Goal: Task Accomplishment & Management: Manage account settings

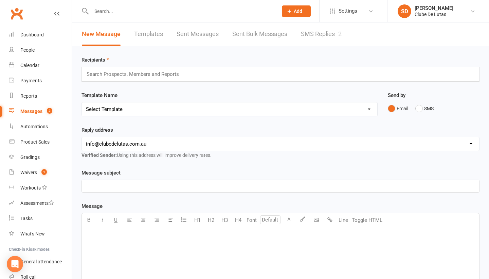
click at [324, 36] on link "SMS Replies 2" at bounding box center [321, 33] width 41 height 23
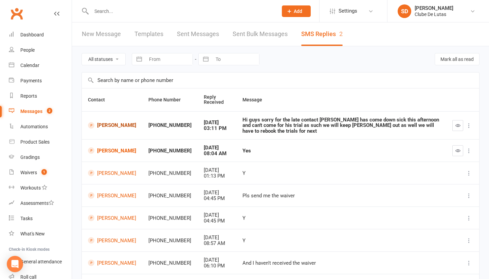
click at [109, 124] on link "Lachie Nezaer" at bounding box center [112, 125] width 48 height 6
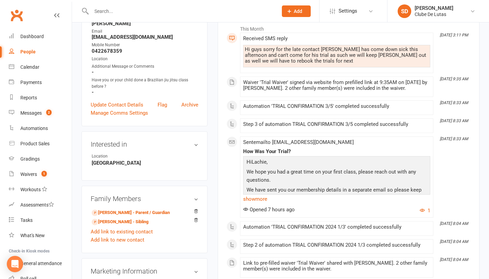
scroll to position [103, 0]
click at [120, 211] on link "Sam Nezaer - Parent / Guardian" at bounding box center [131, 212] width 78 height 7
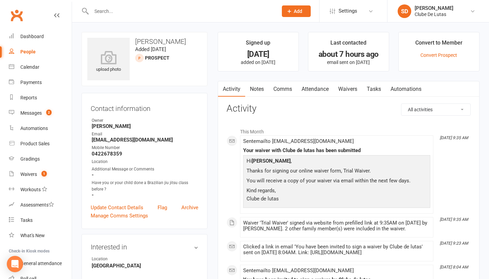
click at [275, 94] on link "Comms" at bounding box center [283, 89] width 28 height 16
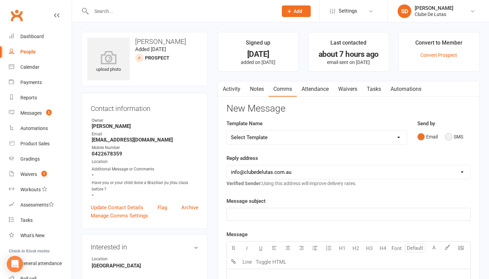
click at [452, 138] on button "SMS" at bounding box center [454, 136] width 18 height 13
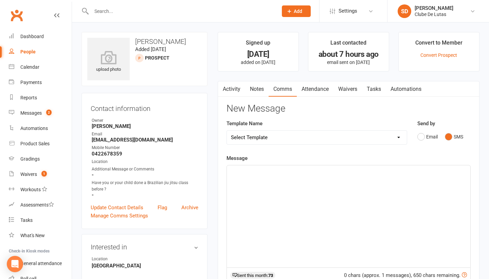
click at [275, 181] on div "﻿" at bounding box center [349, 216] width 244 height 102
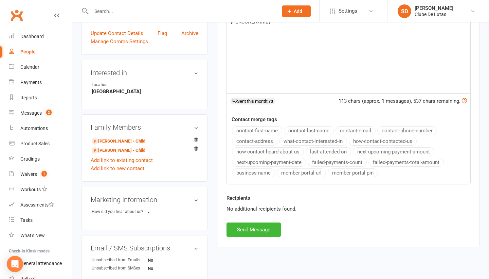
scroll to position [175, 0]
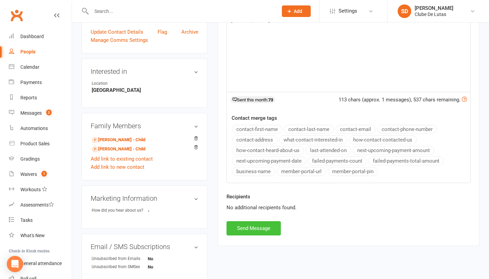
click at [267, 228] on button "Send Message" at bounding box center [254, 228] width 54 height 14
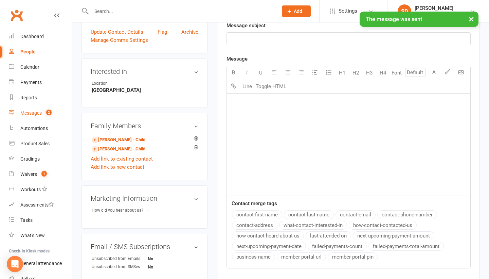
click at [44, 113] on count-badge "2" at bounding box center [47, 112] width 9 height 5
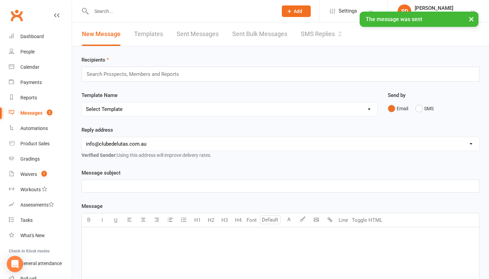
click at [319, 37] on link "SMS Replies 2" at bounding box center [321, 33] width 41 height 23
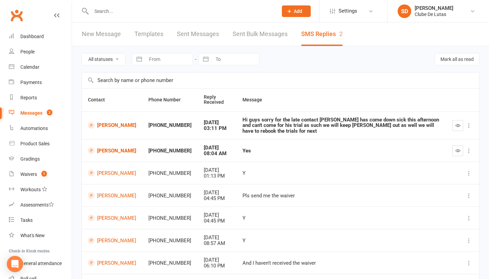
click at [456, 127] on td at bounding box center [463, 125] width 33 height 28
click at [458, 124] on icon "button" at bounding box center [458, 125] width 5 height 5
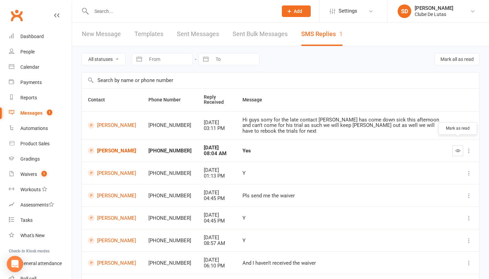
click at [453, 145] on button "button" at bounding box center [458, 150] width 11 height 11
click at [32, 172] on div "Waivers" at bounding box center [28, 173] width 17 height 5
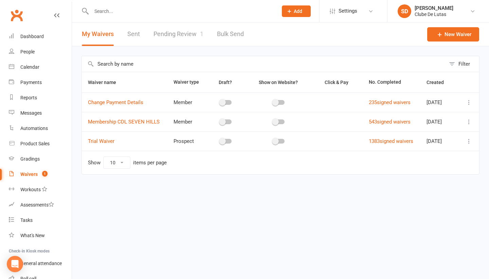
click at [167, 36] on link "Pending Review 1" at bounding box center [179, 33] width 50 height 23
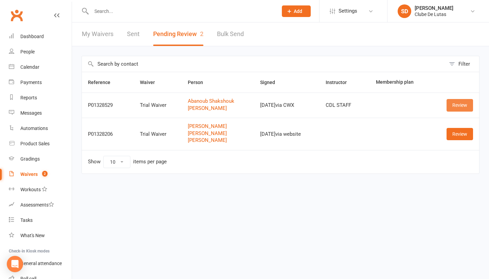
click at [459, 109] on link "Review" at bounding box center [460, 105] width 27 height 12
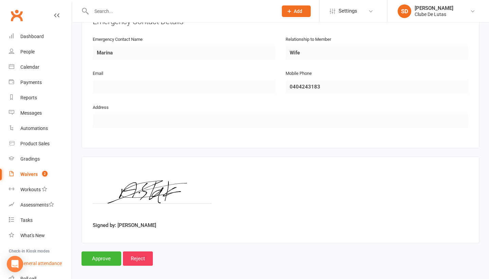
scroll to position [588, 0]
click at [96, 252] on input "Approve" at bounding box center [102, 259] width 40 height 14
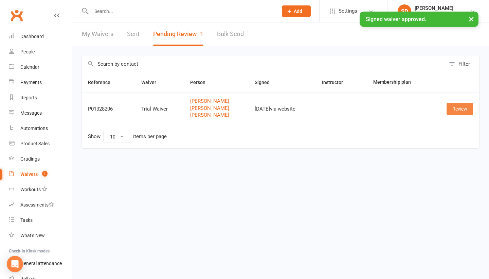
click at [457, 111] on link "Review" at bounding box center [460, 109] width 27 height 12
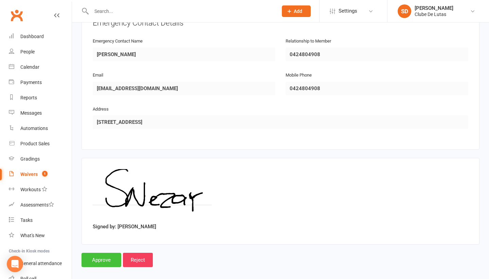
scroll to position [808, 0]
click at [97, 253] on input "Approve" at bounding box center [102, 260] width 40 height 14
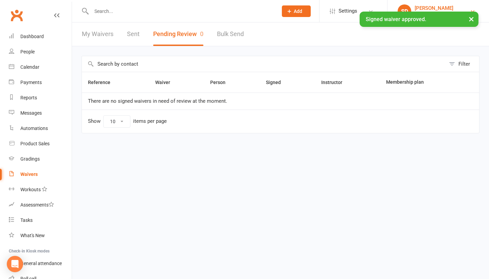
click at [464, 9] on link "SD Siobhan Duffy Clube De Lutas" at bounding box center [438, 11] width 81 height 14
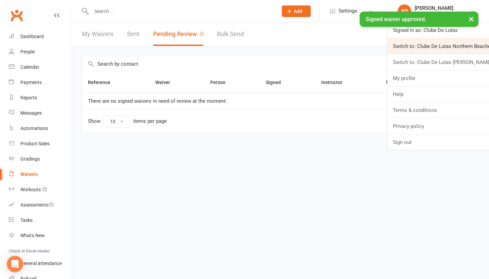
click at [452, 48] on link "Switch to: Clube De Lutas Northern Beaches" at bounding box center [439, 46] width 102 height 16
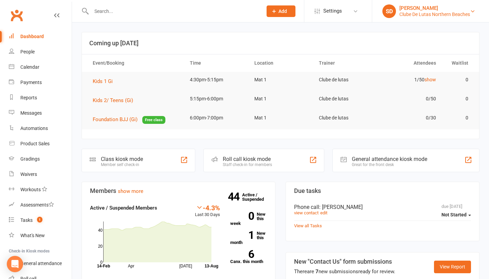
click at [434, 14] on div "Clube De Lutas Northern Beaches" at bounding box center [435, 14] width 71 height 6
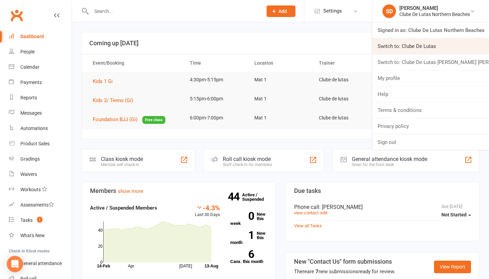
click at [425, 48] on link "Switch to: Clube De Lutas" at bounding box center [431, 46] width 117 height 16
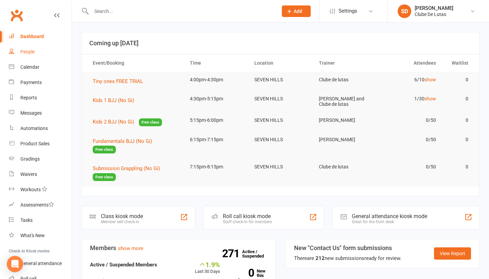
click at [40, 48] on link "People" at bounding box center [40, 51] width 63 height 15
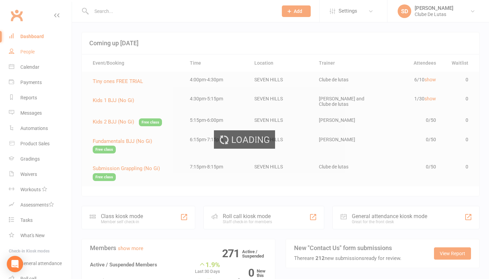
select select "100"
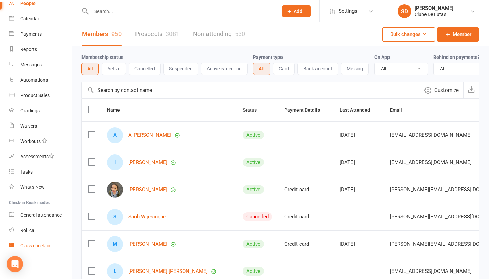
scroll to position [48, 0]
click at [34, 246] on div "Class check-in" at bounding box center [35, 245] width 30 height 5
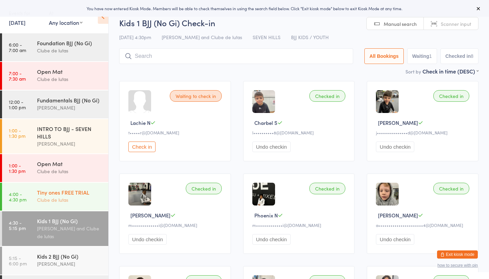
click at [60, 189] on div "Tiny ones FREE TRIAL" at bounding box center [70, 191] width 66 height 7
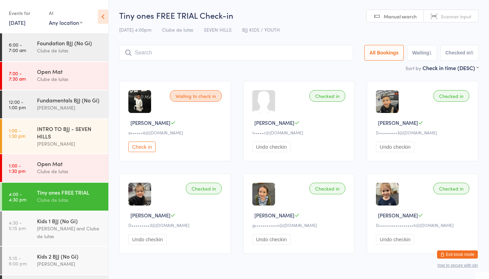
click at [471, 255] on button "Exit kiosk mode" at bounding box center [457, 254] width 41 height 8
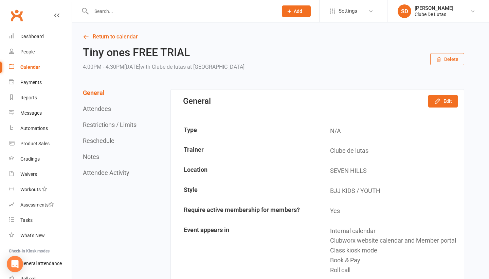
click at [123, 8] on input "text" at bounding box center [181, 11] width 184 height 10
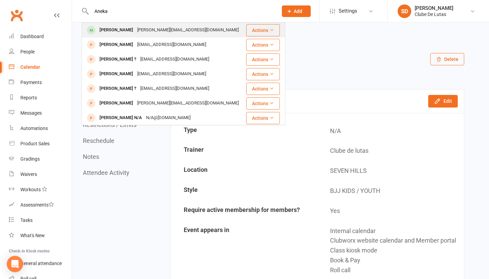
type input "Aneka"
click at [121, 33] on div "Aneka Wijesinghe" at bounding box center [117, 30] width 38 height 10
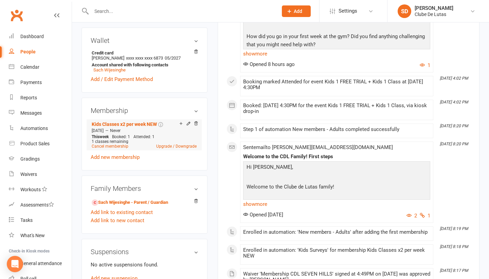
scroll to position [236, 0]
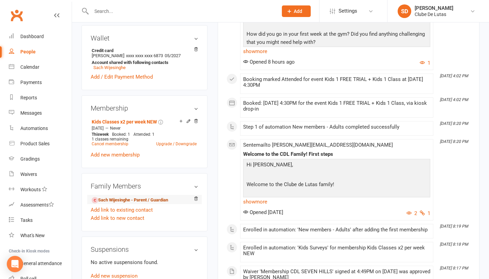
click at [117, 196] on link "Sach Wijesinghe - Parent / Guardian" at bounding box center [130, 199] width 76 height 7
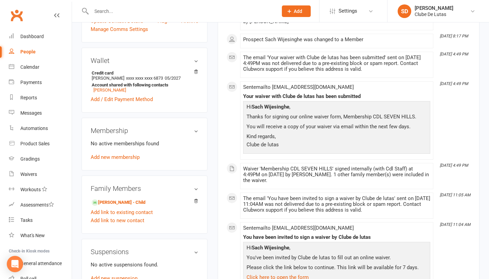
scroll to position [215, 0]
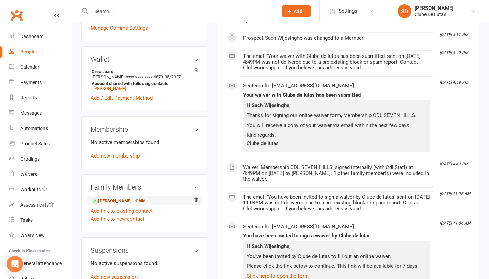
click at [126, 197] on link "Aneka Wijesinghe - Child" at bounding box center [119, 200] width 54 height 7
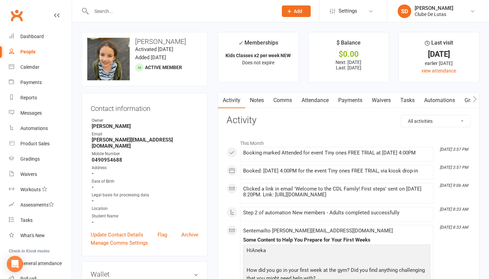
click at [281, 104] on link "Comms" at bounding box center [283, 100] width 28 height 16
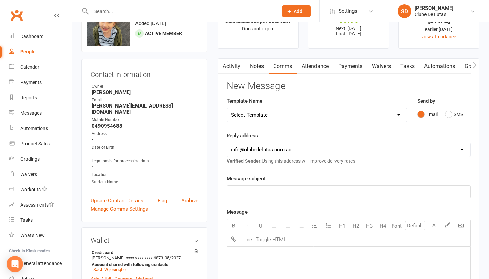
scroll to position [35, 0]
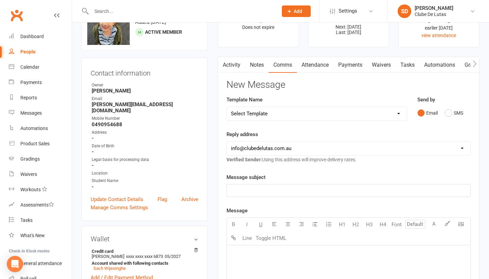
select select "101"
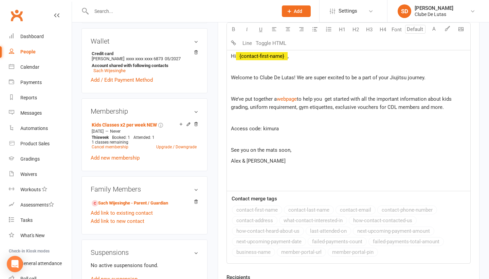
scroll to position [186, 0]
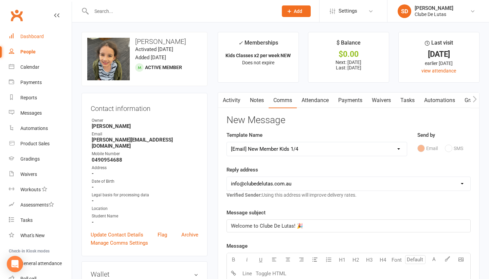
click at [38, 38] on div "Dashboard" at bounding box center [31, 36] width 23 height 5
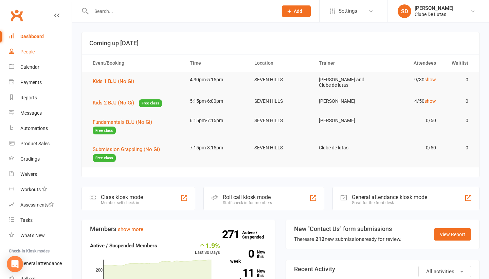
click at [30, 48] on link "People" at bounding box center [40, 51] width 63 height 15
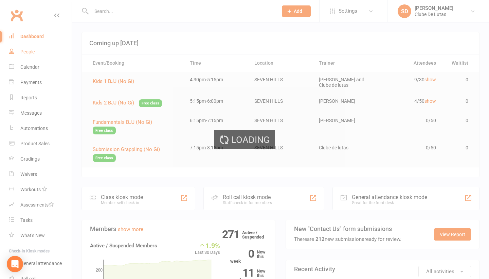
select select "100"
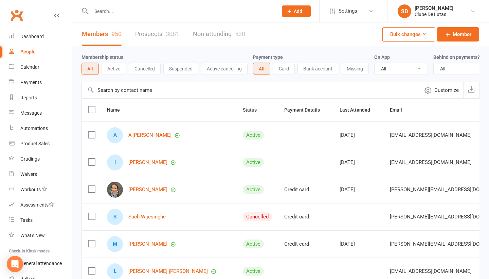
click at [144, 34] on link "Prospects 3081" at bounding box center [157, 33] width 44 height 23
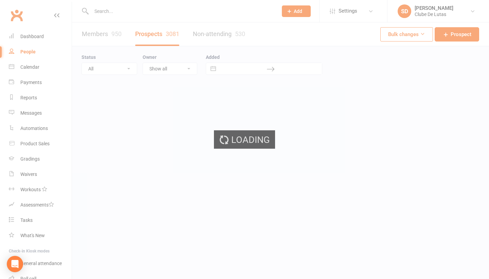
select select "100"
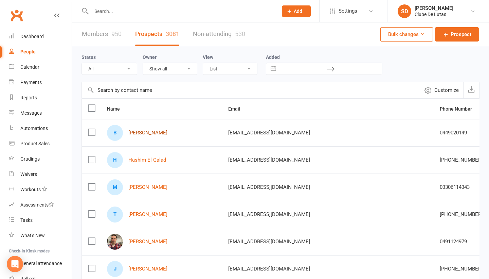
click at [153, 136] on link "Benjamin Shakshouk" at bounding box center [147, 133] width 39 height 6
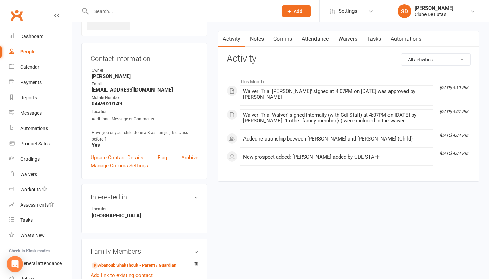
scroll to position [87, 0]
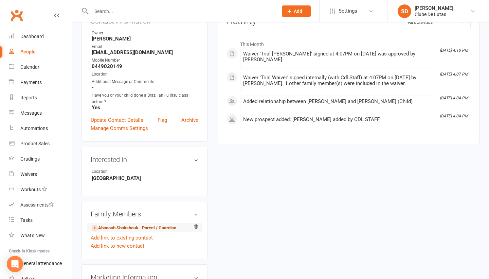
click at [117, 228] on link "Abanoub Shakshouk - Parent / Guardian" at bounding box center [134, 227] width 85 height 7
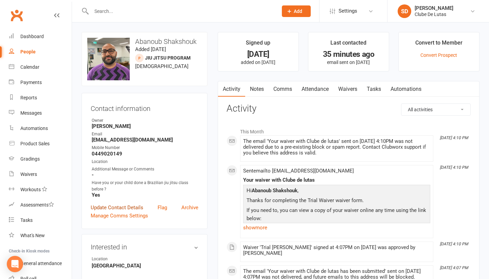
click at [124, 207] on link "Update Contact Details" at bounding box center [117, 207] width 53 height 8
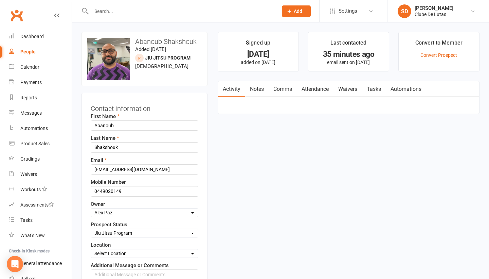
scroll to position [32, 0]
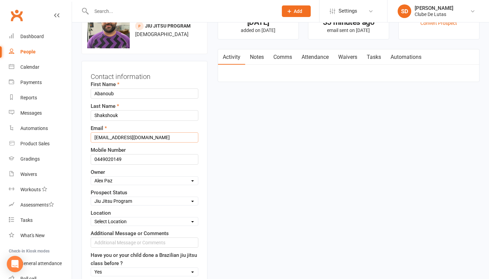
click at [110, 138] on input "abanou.shakshouk@gmail.com" at bounding box center [145, 137] width 108 height 10
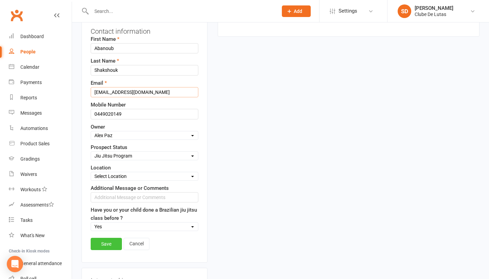
type input "abanoub.shakshouk@gmail.com"
click at [109, 244] on link "Save" at bounding box center [106, 244] width 31 height 12
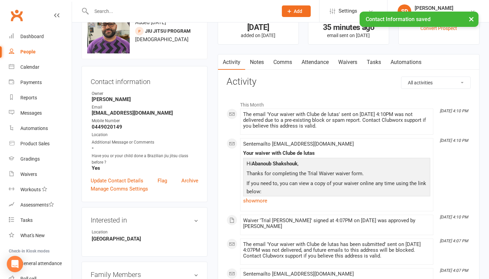
scroll to position [11, 0]
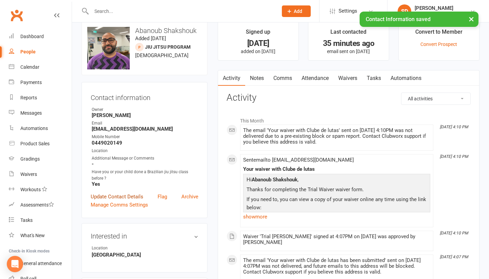
click at [134, 195] on link "Update Contact Details" at bounding box center [117, 196] width 53 height 8
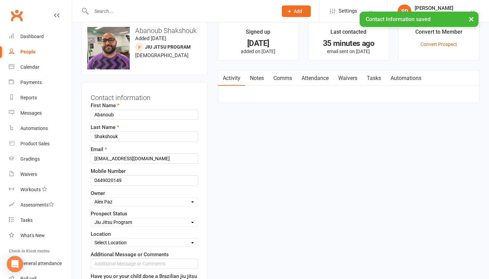
scroll to position [32, 0]
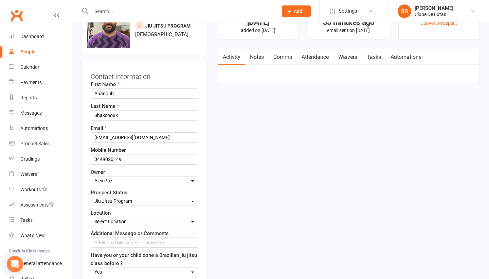
select select "IN TRIAL"
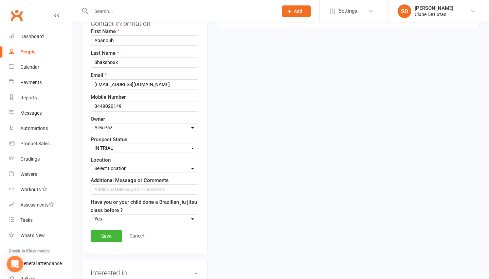
scroll to position [91, 0]
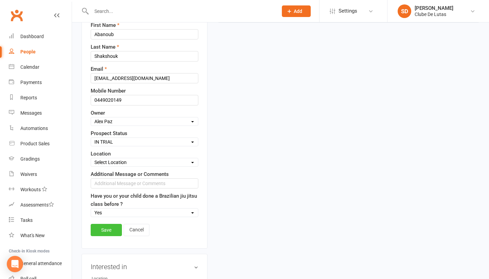
click at [110, 233] on link "Save" at bounding box center [106, 230] width 31 height 12
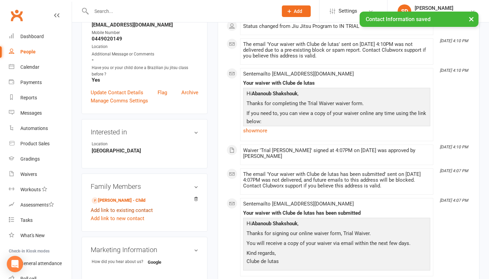
scroll to position [144, 0]
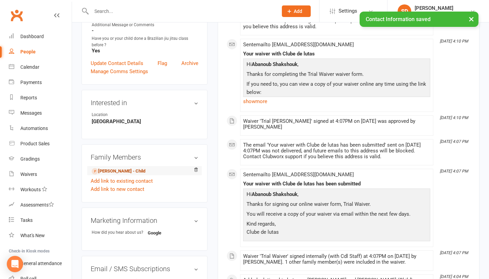
click at [128, 170] on link "Benjamin Shakshouk - Child" at bounding box center [119, 171] width 54 height 7
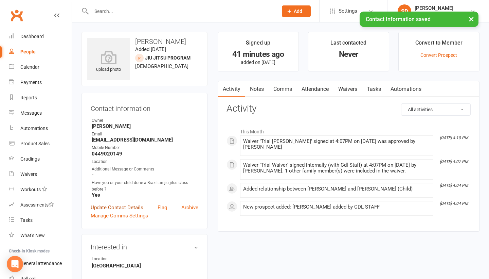
click at [119, 207] on link "Update Contact Details" at bounding box center [117, 207] width 53 height 8
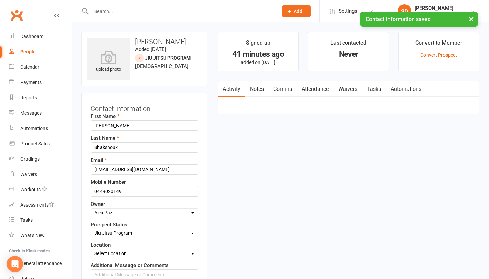
scroll to position [32, 0]
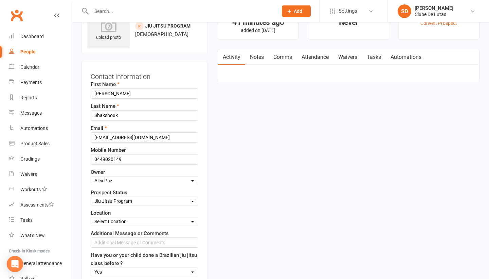
select select "IN TRIAL"
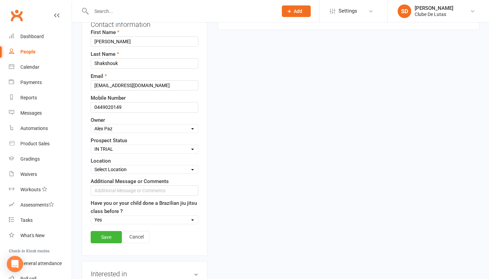
scroll to position [89, 0]
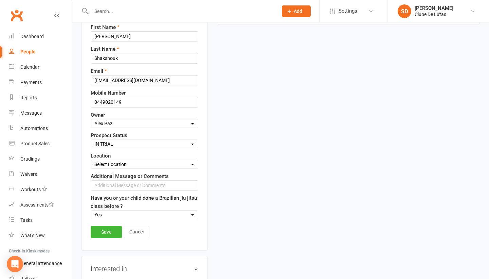
click at [109, 238] on div "Save Cancel" at bounding box center [145, 234] width 108 height 16
click at [108, 229] on link "Save" at bounding box center [106, 232] width 31 height 12
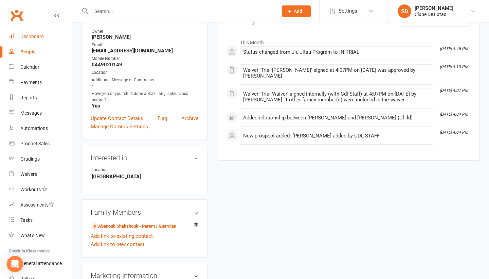
click at [32, 40] on link "Dashboard" at bounding box center [40, 36] width 63 height 15
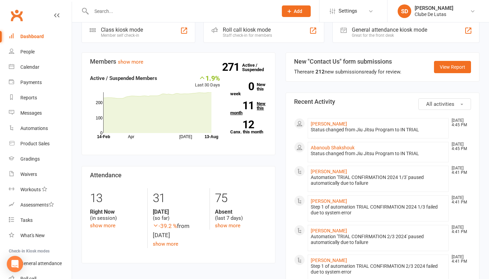
scroll to position [168, 0]
click at [27, 51] on div "People" at bounding box center [27, 51] width 14 height 5
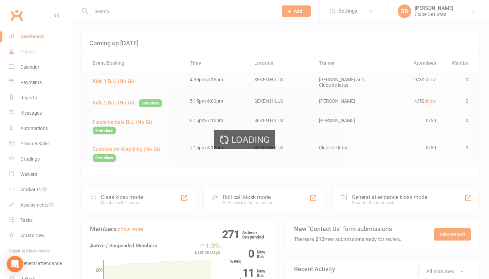
select select "100"
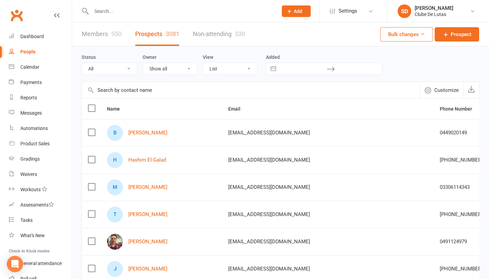
click at [32, 55] on link "People" at bounding box center [40, 51] width 63 height 15
click at [295, 8] on span "Add" at bounding box center [298, 10] width 8 height 5
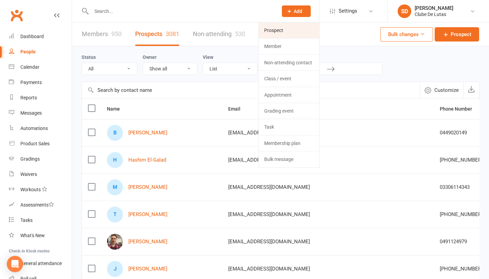
click at [268, 31] on link "Prospect" at bounding box center [289, 30] width 60 height 16
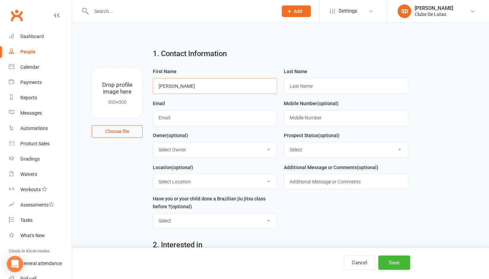
type input "Christopher"
type input "Sarmienzo"
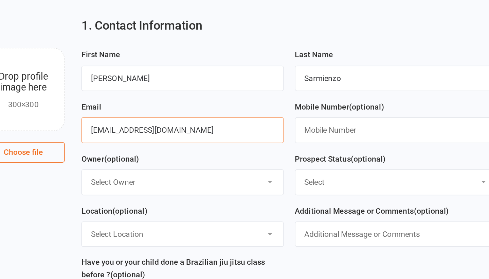
type input "sarmienzochrstopher02@gmail.com"
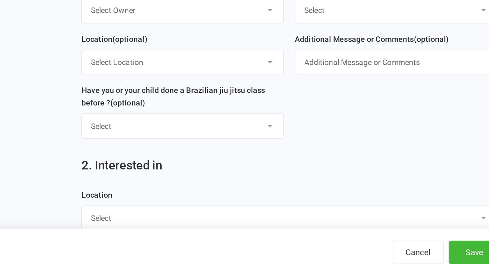
scroll to position [45, 0]
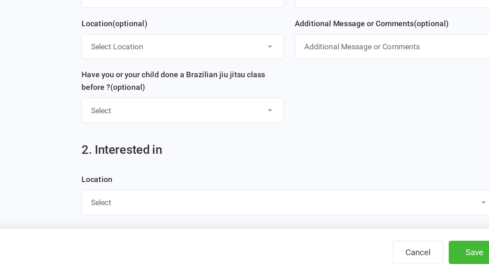
type input "0478184540"
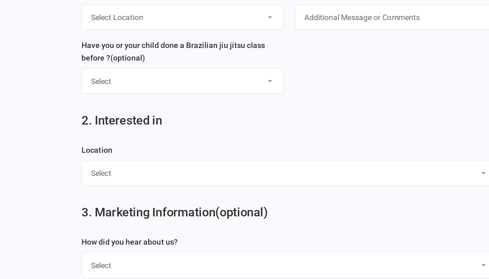
scroll to position [122, 0]
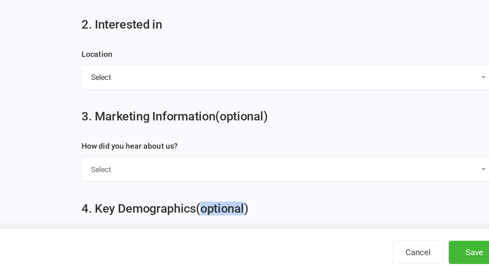
select select "Seven Hills"
click at [379, 255] on button "Save" at bounding box center [395, 262] width 32 height 14
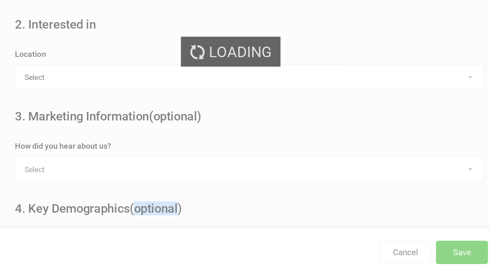
scroll to position [0, 0]
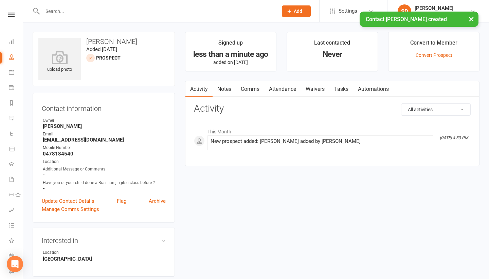
click at [285, 90] on link "Attendance" at bounding box center [282, 89] width 37 height 16
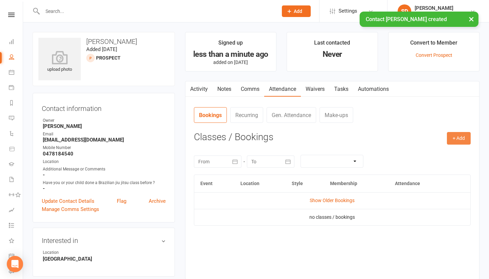
click at [464, 136] on button "+ Add" at bounding box center [459, 138] width 24 height 12
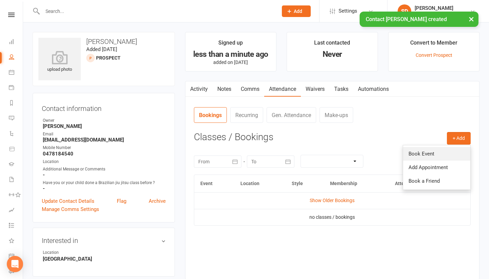
click at [450, 149] on link "Book Event" at bounding box center [436, 154] width 67 height 14
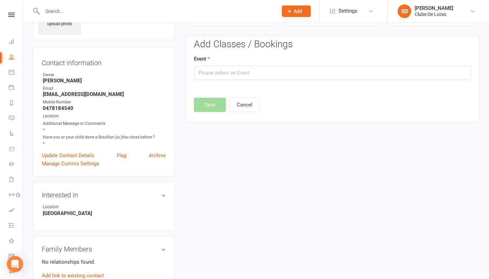
scroll to position [47, 0]
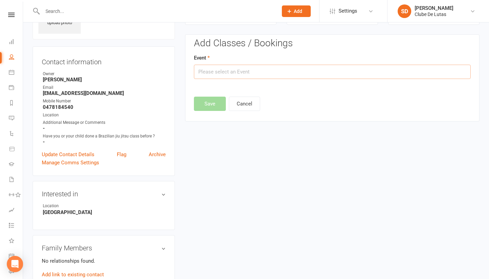
click at [348, 69] on input "text" at bounding box center [332, 72] width 277 height 14
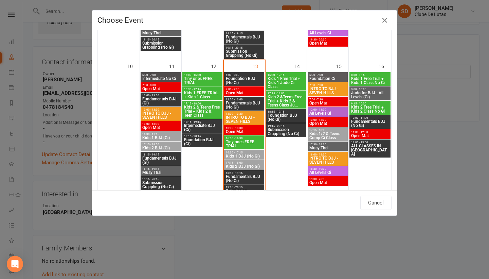
scroll to position [23, 0]
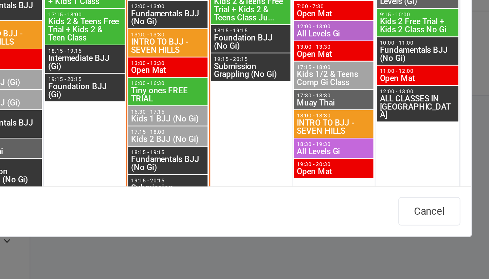
click at [309, 167] on span "18:30 - 19:30" at bounding box center [327, 168] width 37 height 3
type input "All Levels Gi - Aug 15, 2025 6:30:00 PM"
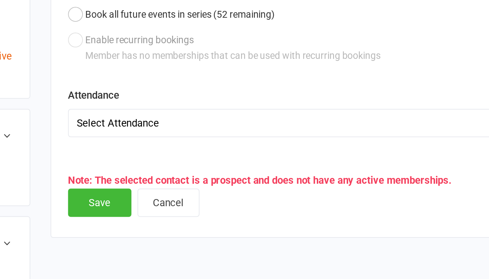
scroll to position [46, 0]
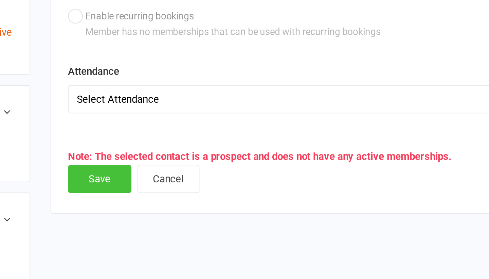
click at [194, 221] on button "Save" at bounding box center [210, 228] width 32 height 14
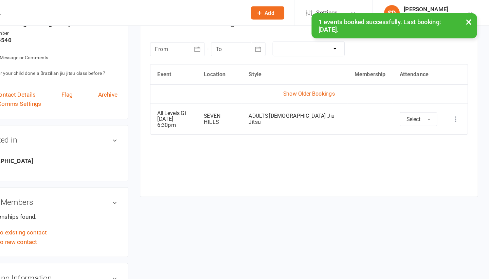
scroll to position [95, 0]
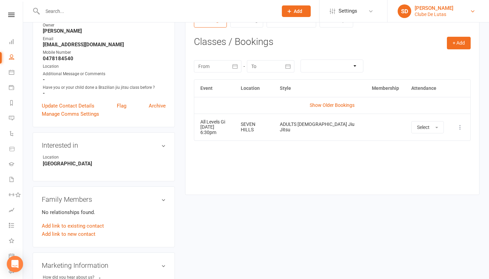
click at [439, 14] on div "Clube De Lutas" at bounding box center [434, 14] width 39 height 6
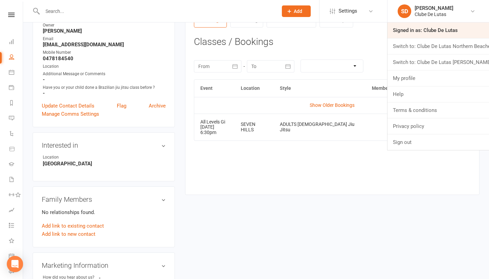
click at [436, 25] on link "Signed in as: Clube De Lutas" at bounding box center [439, 30] width 102 height 16
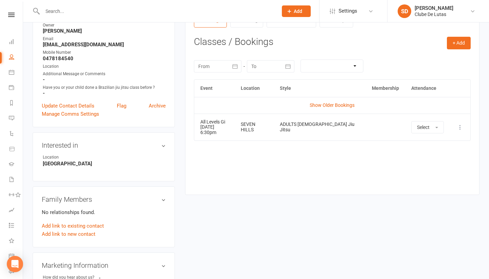
click at [185, 11] on input "text" at bounding box center [156, 11] width 233 height 10
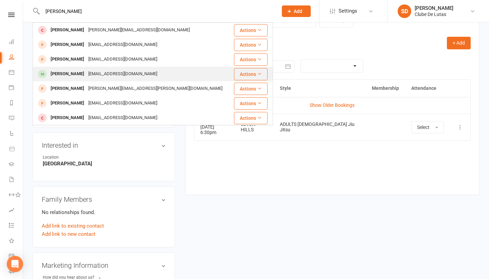
type input "David rTM"
click at [155, 69] on div "David Ratnam davidratnam2050@gmail.com" at bounding box center [132, 74] width 199 height 14
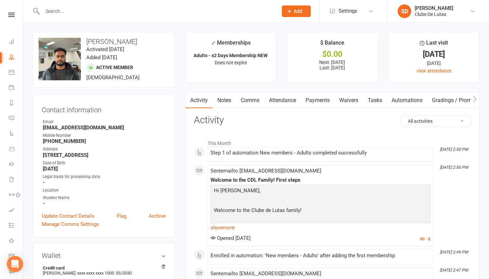
click at [330, 101] on link "Payments" at bounding box center [318, 100] width 34 height 16
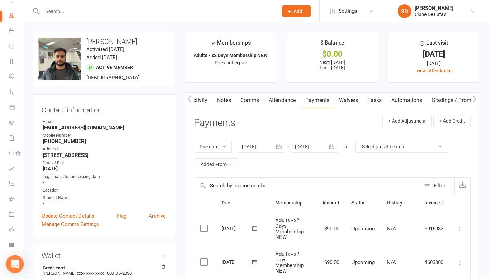
scroll to position [41, 0]
click at [12, 32] on icon at bounding box center [11, 30] width 5 height 5
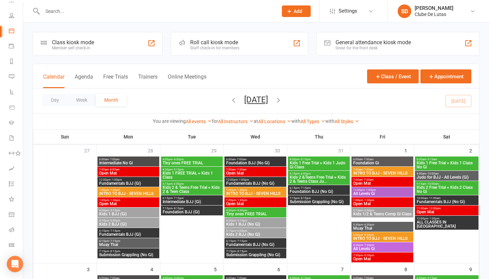
click at [82, 39] on div "Class kiosk mode" at bounding box center [73, 42] width 42 height 6
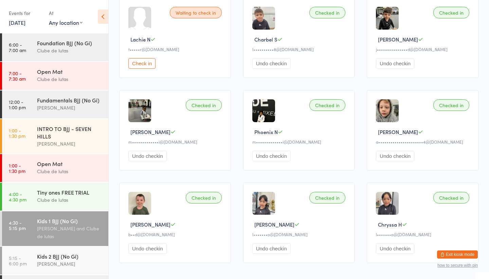
scroll to position [31, 0]
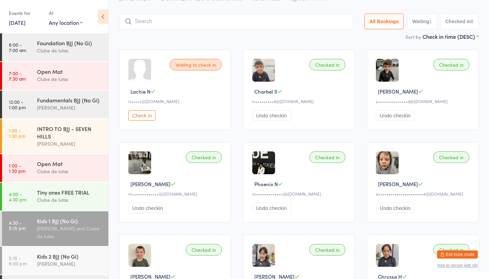
click at [457, 255] on button "Exit kiosk mode" at bounding box center [457, 254] width 41 height 8
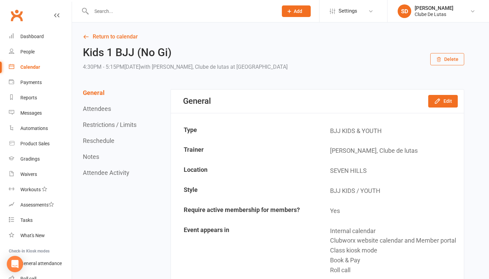
click at [116, 14] on input "text" at bounding box center [181, 11] width 184 height 10
type input "K"
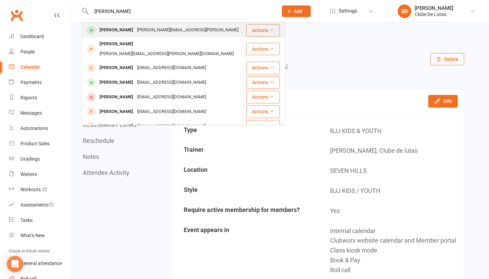
type input "Jermaine"
click at [115, 31] on div "[PERSON_NAME]" at bounding box center [117, 30] width 38 height 10
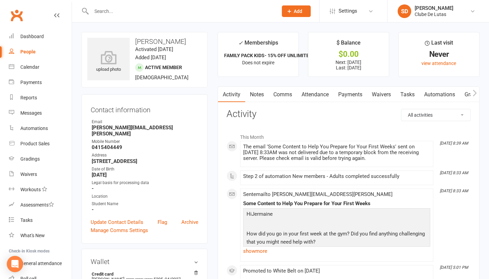
click at [356, 92] on link "Payments" at bounding box center [351, 95] width 34 height 16
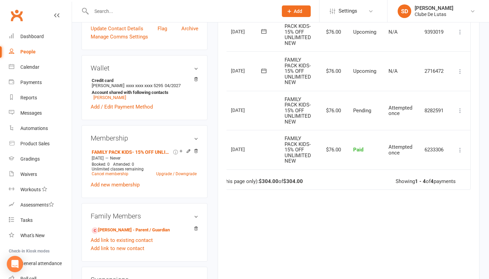
scroll to position [0, 24]
click at [461, 109] on icon at bounding box center [460, 110] width 7 height 7
click at [459, 107] on icon at bounding box center [460, 110] width 7 height 7
click at [460, 69] on icon at bounding box center [460, 71] width 7 height 7
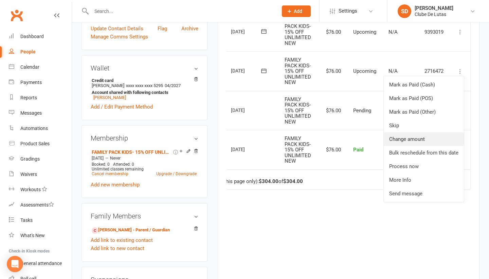
click at [420, 140] on link "Change amount" at bounding box center [424, 139] width 80 height 14
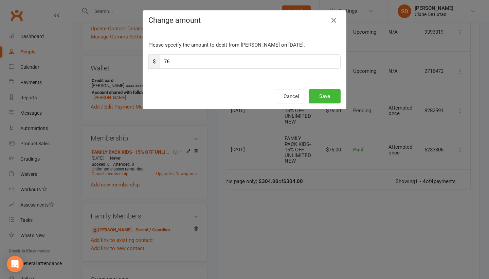
click at [195, 63] on input "76" at bounding box center [250, 61] width 181 height 14
type input "7"
type input "196"
click at [325, 93] on button "Save" at bounding box center [325, 96] width 32 height 14
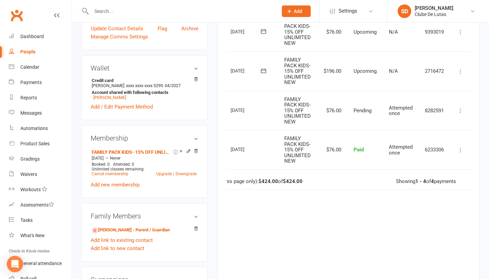
click at [463, 107] on icon at bounding box center [460, 110] width 7 height 7
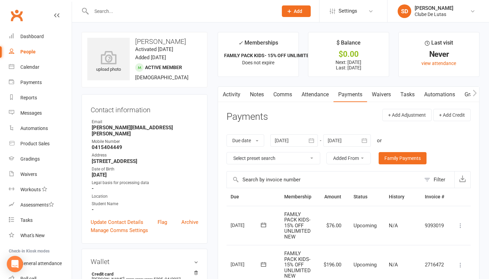
scroll to position [0, 0]
click at [252, 96] on link "Notes" at bounding box center [256, 95] width 23 height 16
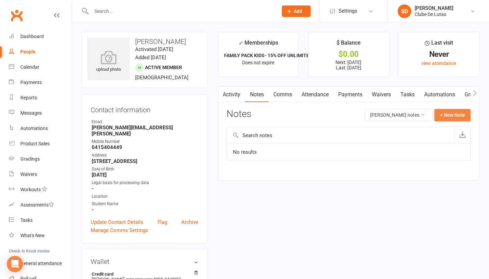
click at [453, 117] on button "+ New Note" at bounding box center [453, 115] width 36 height 12
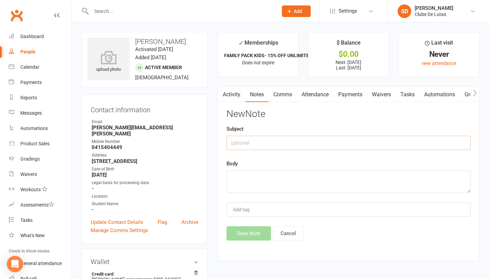
click at [238, 140] on input "text" at bounding box center [349, 143] width 244 height 14
type input "Payments"
click at [243, 189] on textarea at bounding box center [349, 181] width 244 height 22
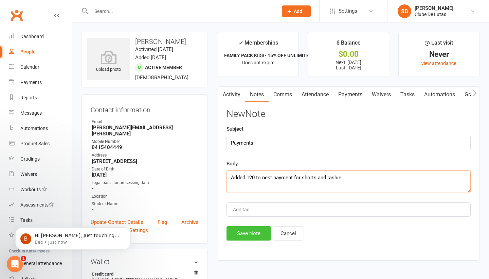
type textarea "Added 120 to nest payment for shorts and rashie"
click at [252, 232] on button "Save Note" at bounding box center [249, 233] width 45 height 14
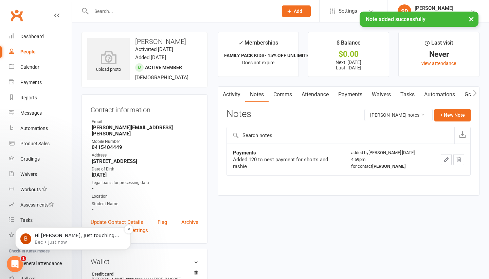
click at [86, 240] on p "Bec • Just now" at bounding box center [79, 242] width 88 height 6
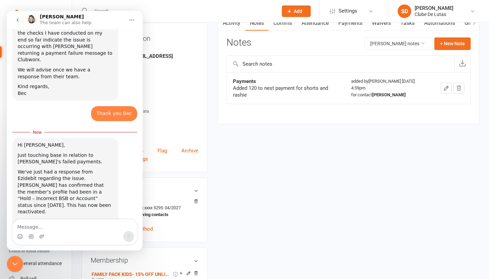
scroll to position [73, 0]
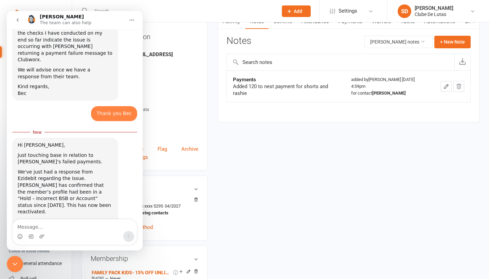
click at [51, 230] on textarea "Message…" at bounding box center [75, 225] width 124 height 12
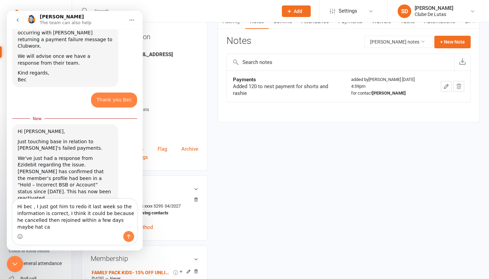
scroll to position [1179, 0]
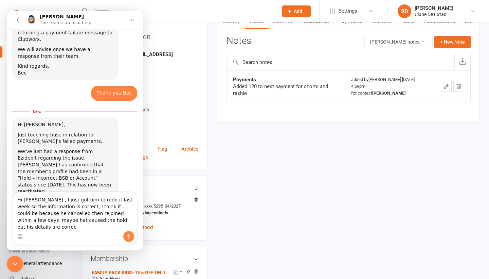
type textarea "Hi bec , I just got him to redo it last week so the information is correct, I t…"
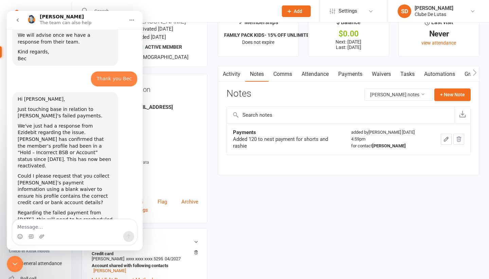
scroll to position [0, 0]
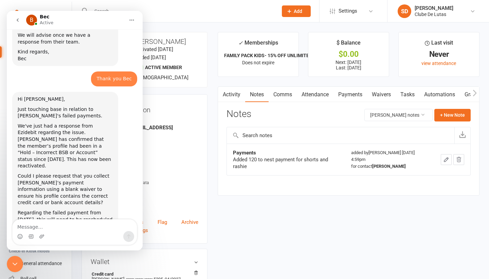
click at [15, 261] on icon "Close Intercom Messenger" at bounding box center [15, 264] width 8 height 8
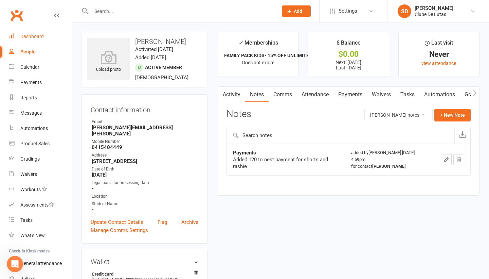
click at [35, 36] on div "Dashboard" at bounding box center [31, 36] width 23 height 5
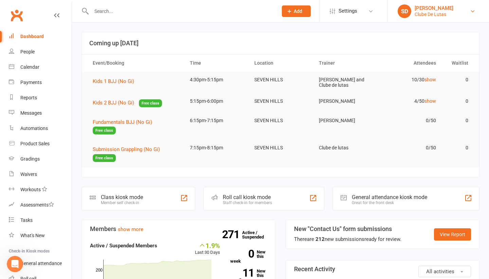
click at [465, 16] on link "SD Siobhan Duffy Clube De Lutas" at bounding box center [438, 11] width 81 height 14
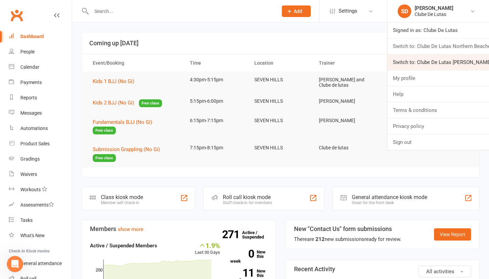
click at [449, 62] on link "Switch to: Clube De Lutas [PERSON_NAME] [PERSON_NAME]" at bounding box center [439, 62] width 102 height 16
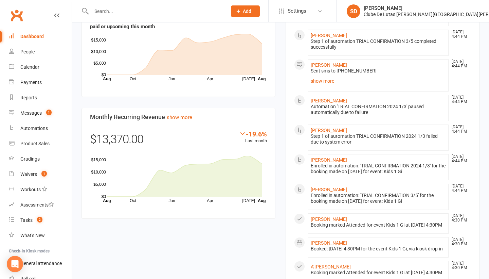
scroll to position [454, 0]
click at [325, 105] on li "Ishmael Joshan Aug 13, 4:44 PM Automation 'TRIAL CONFIRMATION 2024 1/3' paused …" at bounding box center [378, 107] width 141 height 26
click at [325, 103] on link "Ishmael Joshan" at bounding box center [329, 99] width 36 height 5
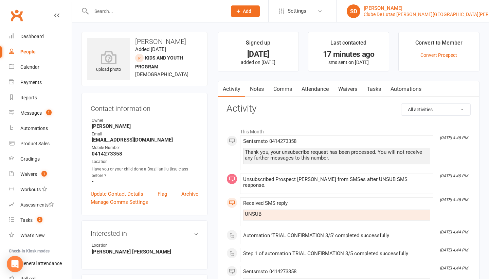
click at [437, 14] on div "Clube De Lutas Rouse Hill" at bounding box center [439, 14] width 151 height 6
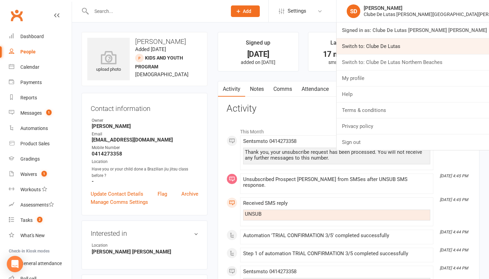
click at [425, 49] on link "Switch to: Clube De Lutas" at bounding box center [413, 46] width 153 height 16
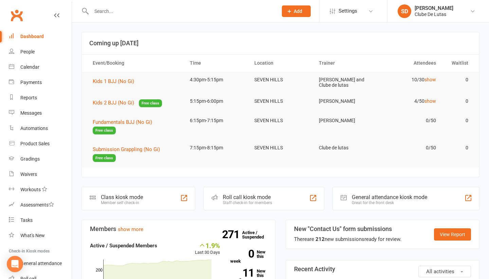
click at [39, 33] on link "Dashboard" at bounding box center [40, 36] width 63 height 15
click at [32, 49] on link "People" at bounding box center [40, 51] width 63 height 15
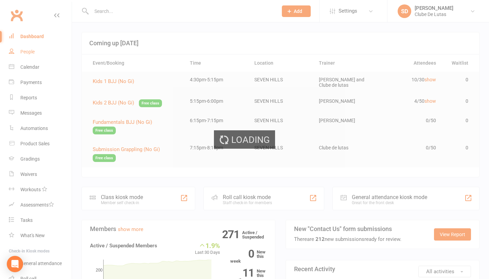
select select "100"
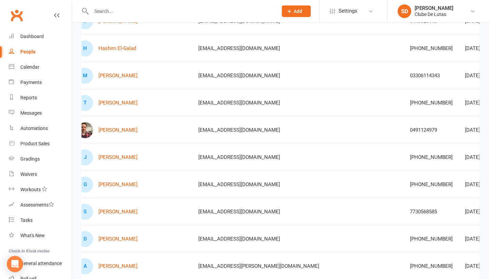
scroll to position [139, 0]
click at [454, 16] on link "SD [PERSON_NAME] Clube [PERSON_NAME]" at bounding box center [438, 11] width 81 height 14
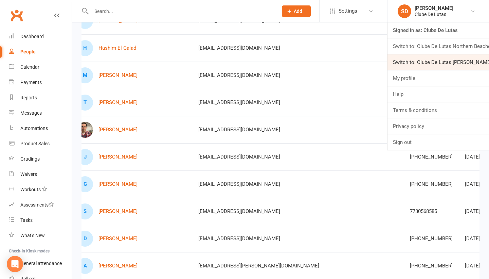
click at [436, 65] on link "Switch to: Clube De Lutas [PERSON_NAME] [PERSON_NAME]" at bounding box center [439, 62] width 102 height 16
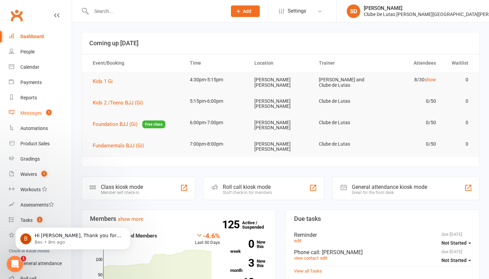
click at [39, 114] on div "Messages" at bounding box center [30, 112] width 21 height 5
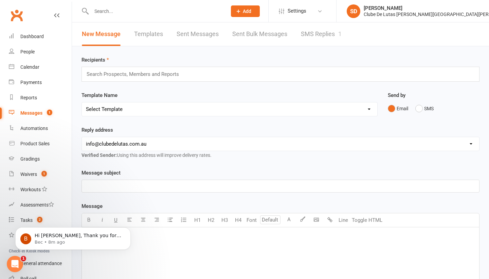
click at [324, 37] on link "SMS Replies 1" at bounding box center [321, 33] width 41 height 23
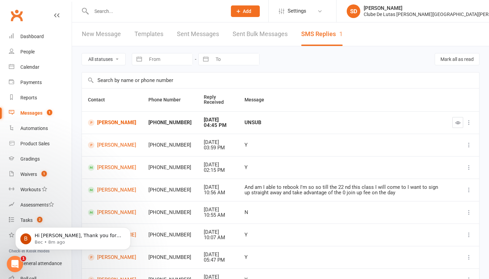
click at [102, 114] on td "Ishmael Joshan" at bounding box center [112, 122] width 60 height 22
click at [462, 124] on button "button" at bounding box center [458, 122] width 11 height 11
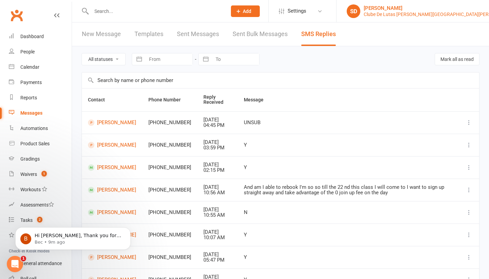
click at [457, 6] on div "[PERSON_NAME]" at bounding box center [439, 8] width 151 height 6
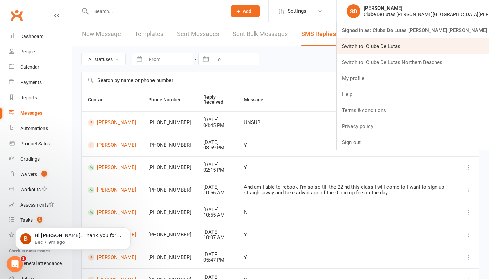
click at [437, 42] on link "Switch to: Clube De Lutas" at bounding box center [413, 46] width 153 height 16
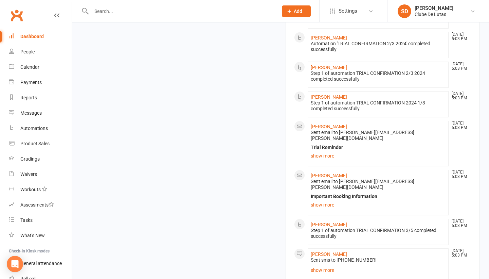
scroll to position [486, 0]
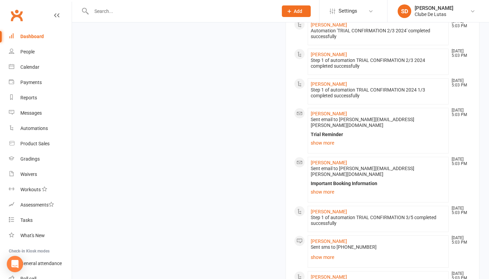
click at [151, 11] on input "text" at bounding box center [181, 11] width 184 height 10
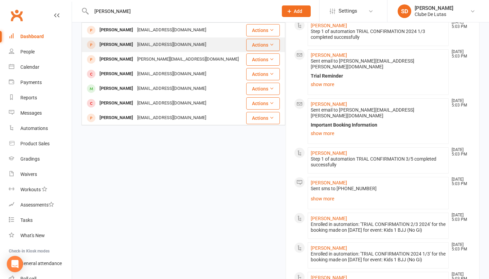
scroll to position [0, 0]
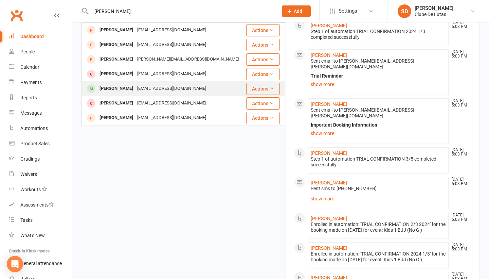
type input "Isaac"
click at [135, 85] on div "jpunzalan15@gmail.com" at bounding box center [171, 89] width 73 height 10
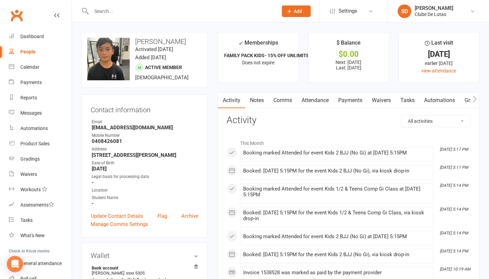
click at [346, 99] on link "Payments" at bounding box center [351, 100] width 34 height 16
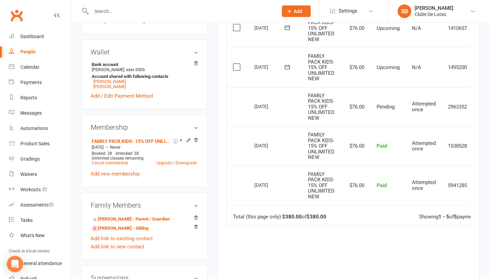
scroll to position [204, 0]
click at [134, 10] on input "text" at bounding box center [181, 11] width 184 height 10
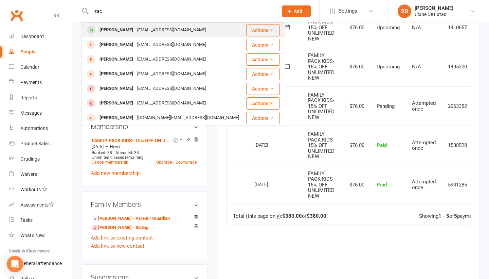
type input "zac"
click at [139, 32] on div "zkoutzas@gmail.com" at bounding box center [171, 30] width 73 height 10
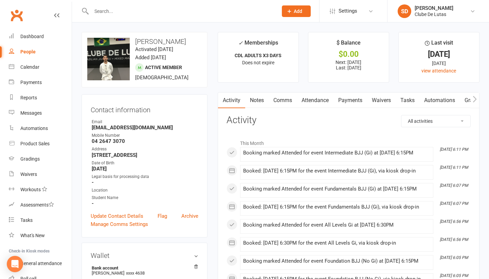
click at [150, 15] on input "text" at bounding box center [181, 11] width 184 height 10
click at [349, 96] on link "Payments" at bounding box center [351, 100] width 34 height 16
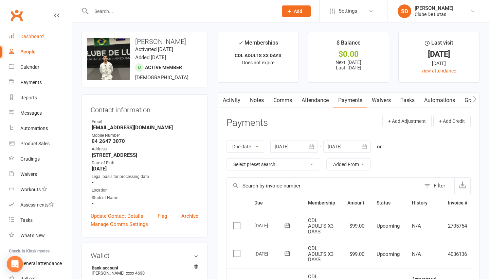
click at [37, 36] on div "Dashboard" at bounding box center [31, 36] width 23 height 5
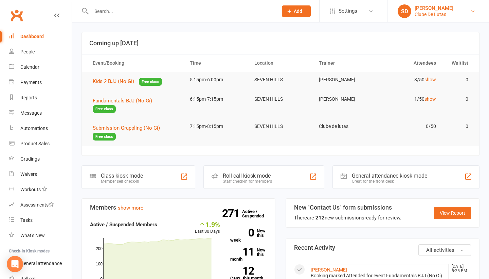
click at [429, 18] on link "SD Siobhan Duffy Clube De Lutas" at bounding box center [438, 11] width 81 height 14
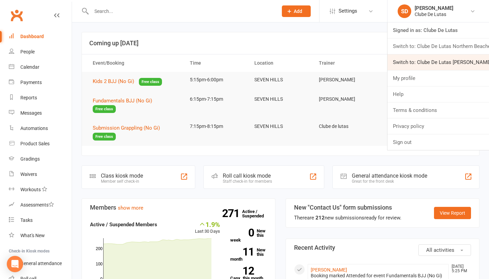
click at [408, 57] on link "Switch to: Clube De Lutas Rouse Hill" at bounding box center [439, 62] width 102 height 16
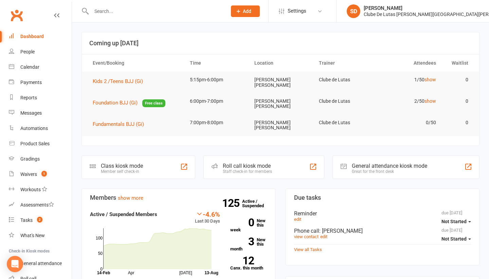
click at [150, 8] on input "text" at bounding box center [155, 11] width 133 height 10
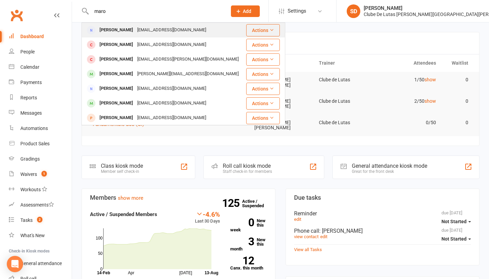
type input "maro"
click at [145, 37] on div "[PERSON_NAME] [EMAIL_ADDRESS][DOMAIN_NAME]" at bounding box center [163, 30] width 163 height 14
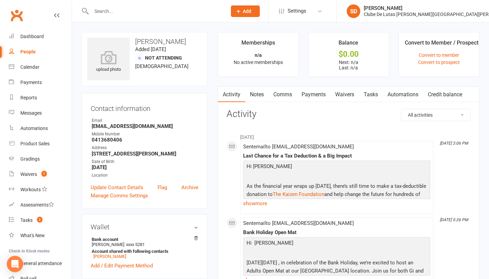
click at [163, 9] on input "text" at bounding box center [155, 11] width 133 height 10
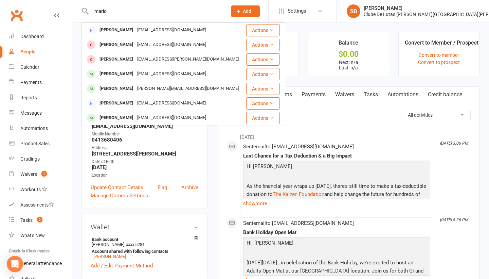
type input "Mario"
drag, startPoint x: 448, startPoint y: 0, endPoint x: 449, endPoint y: 14, distance: 13.7
click at [449, 14] on div "Clube De Lutas [PERSON_NAME][GEOGRAPHIC_DATA][PERSON_NAME]" at bounding box center [439, 14] width 151 height 6
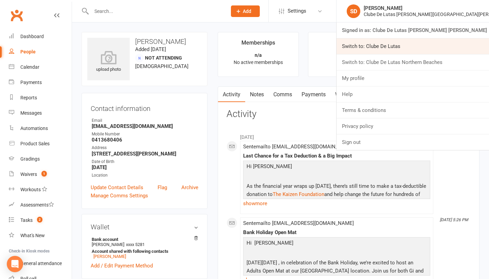
click at [445, 47] on link "Switch to: Clube De Lutas" at bounding box center [413, 46] width 153 height 16
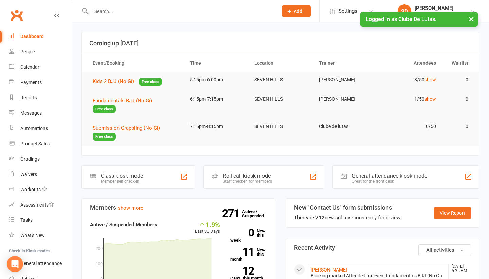
click at [145, 16] on div at bounding box center [178, 11] width 192 height 22
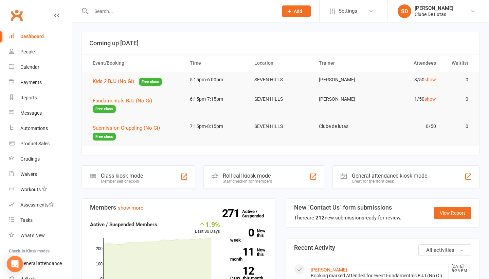
click at [117, 12] on input "text" at bounding box center [181, 11] width 184 height 10
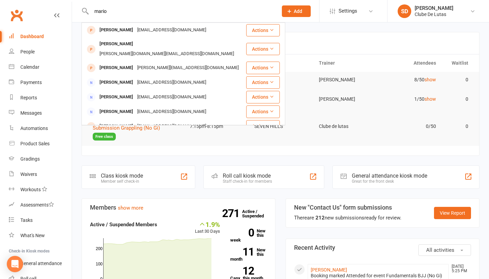
type input "Mario"
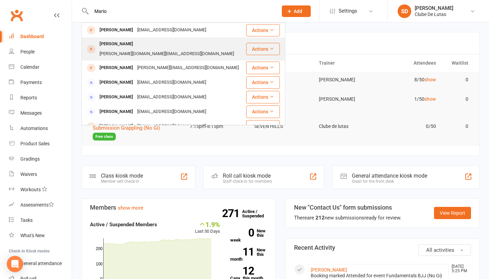
drag, startPoint x: 117, startPoint y: 12, endPoint x: 119, endPoint y: 44, distance: 32.4
click at [119, 44] on div "[PERSON_NAME]" at bounding box center [117, 44] width 38 height 10
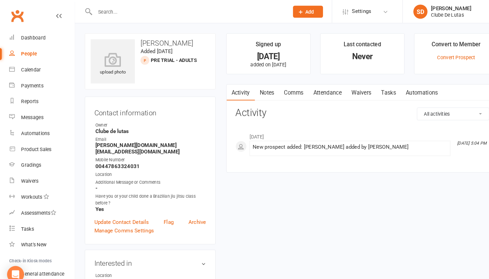
click at [140, 14] on input "text" at bounding box center [181, 11] width 184 height 10
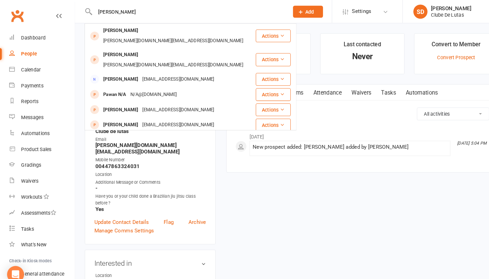
type input "pawl"
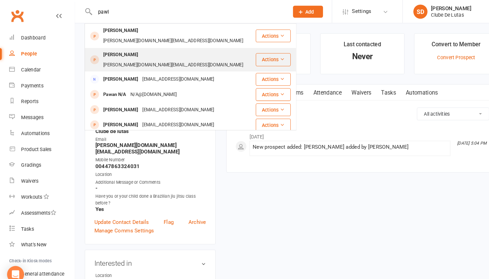
drag, startPoint x: 140, startPoint y: 14, endPoint x: 137, endPoint y: 41, distance: 27.7
click at [137, 57] on div "[PERSON_NAME][DOMAIN_NAME][EMAIL_ADDRESS][DOMAIN_NAME]" at bounding box center [167, 62] width 139 height 10
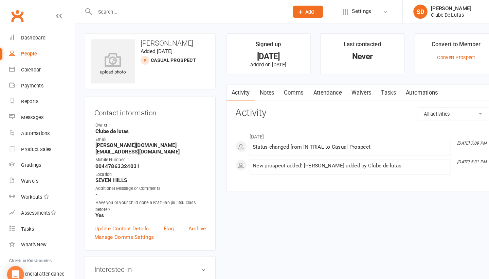
click at [159, 18] on div at bounding box center [178, 11] width 192 height 22
click at [145, 13] on input "text" at bounding box center [181, 11] width 184 height 10
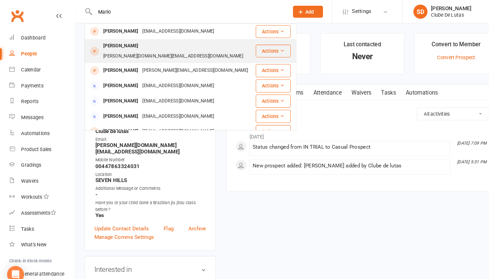
type input "Mario"
click at [110, 44] on div "[PERSON_NAME]" at bounding box center [117, 44] width 38 height 10
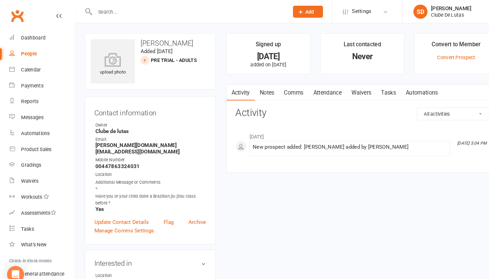
click at [105, 11] on input "text" at bounding box center [181, 11] width 184 height 10
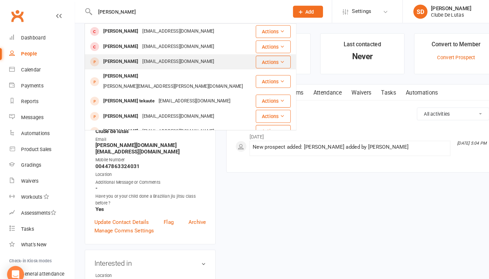
scroll to position [3, 0]
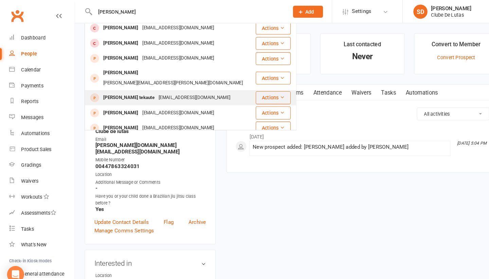
type input "[PERSON_NAME]"
click at [139, 89] on div "[PERSON_NAME] tekaute" at bounding box center [124, 94] width 53 height 10
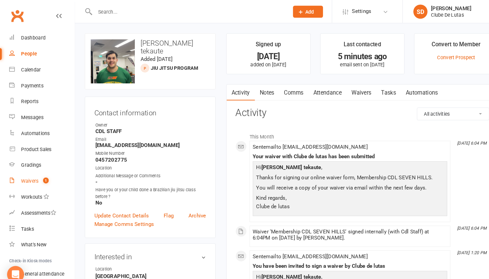
click at [33, 172] on div "Waivers" at bounding box center [28, 173] width 17 height 5
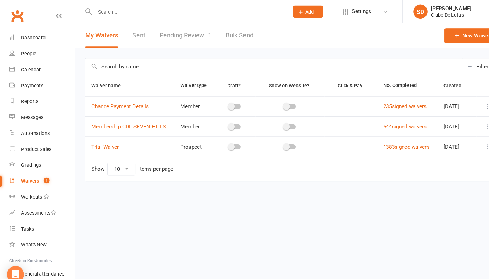
click at [175, 32] on link "Pending Review 1" at bounding box center [179, 33] width 50 height 23
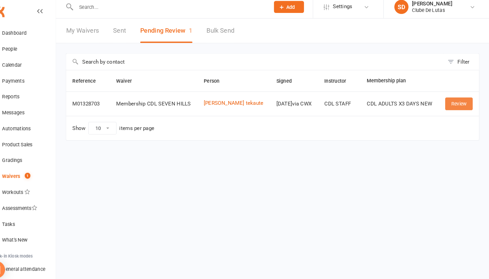
click at [447, 98] on link "Review" at bounding box center [460, 104] width 27 height 12
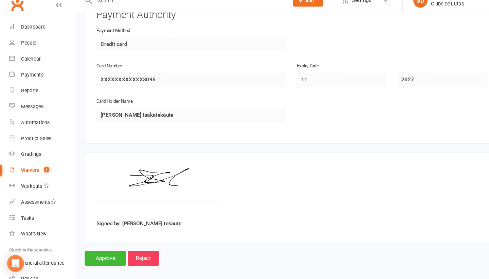
scroll to position [603, 0]
click at [103, 252] on input "Approve" at bounding box center [102, 259] width 40 height 14
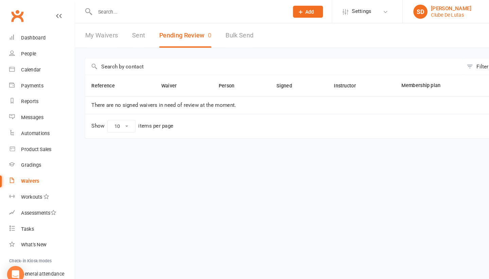
click at [427, 9] on div "[PERSON_NAME]" at bounding box center [434, 8] width 39 height 6
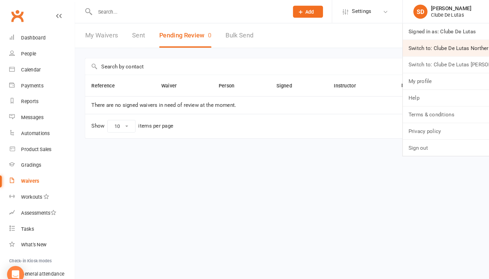
click at [426, 41] on link "Switch to: Clube De Lutas Northern Beaches" at bounding box center [439, 46] width 102 height 16
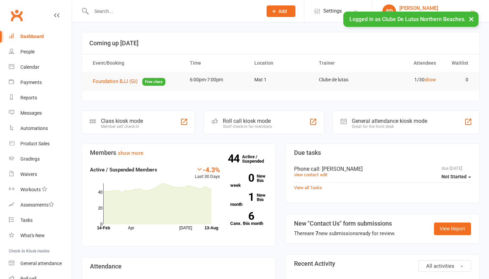
click at [441, 10] on div "[PERSON_NAME]" at bounding box center [435, 8] width 71 height 6
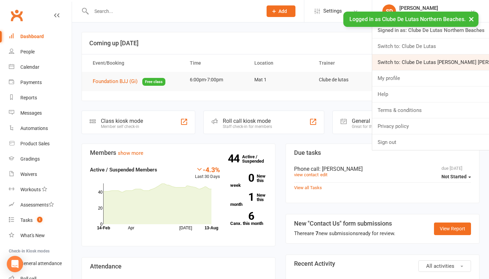
click at [442, 65] on link "Switch to: Clube De Lutas [PERSON_NAME] [PERSON_NAME]" at bounding box center [431, 62] width 117 height 16
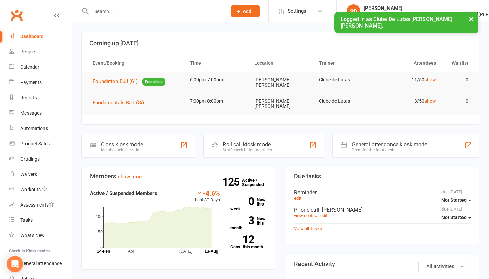
click at [162, 16] on input "text" at bounding box center [155, 11] width 133 height 10
type input "f"
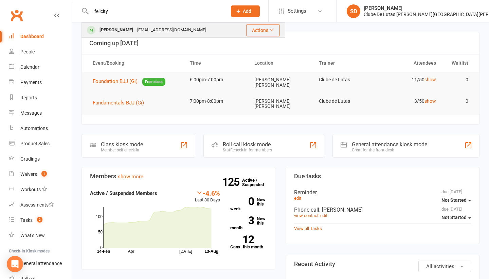
type input "felicity"
click at [161, 26] on div "[EMAIL_ADDRESS][DOMAIN_NAME]" at bounding box center [171, 30] width 73 height 10
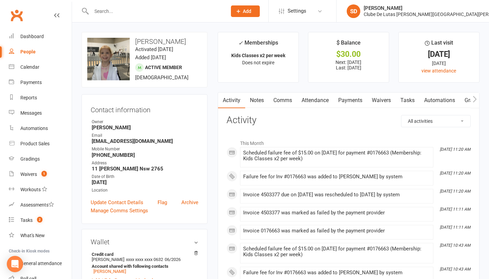
click at [354, 100] on link "Payments" at bounding box center [351, 100] width 34 height 16
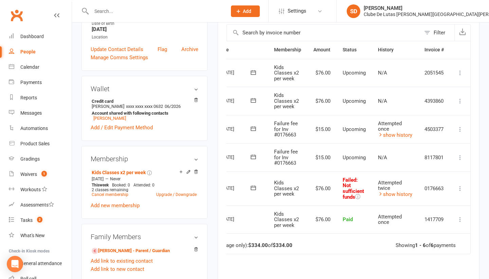
scroll to position [0, 35]
click at [463, 185] on icon at bounding box center [460, 188] width 7 height 7
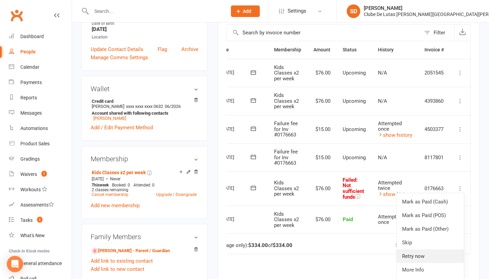
click at [445, 249] on link "Retry now" at bounding box center [430, 256] width 67 height 14
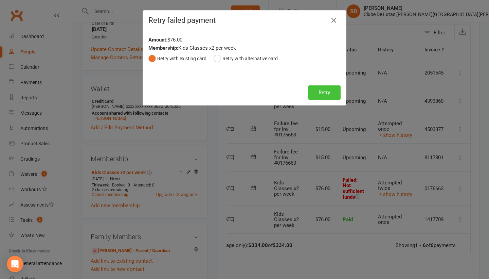
click at [316, 88] on button "Retry" at bounding box center [324, 92] width 33 height 14
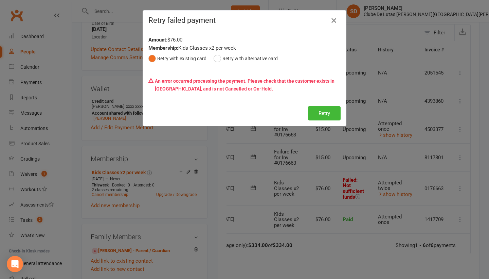
click at [335, 20] on icon "button" at bounding box center [334, 20] width 8 height 8
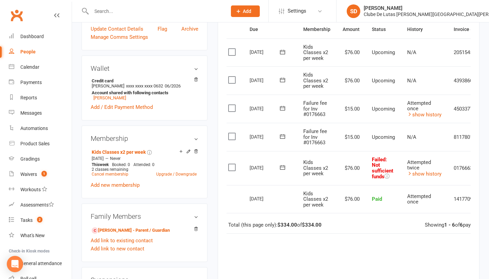
scroll to position [174, 0]
click at [427, 114] on link "show history" at bounding box center [425, 114] width 34 height 6
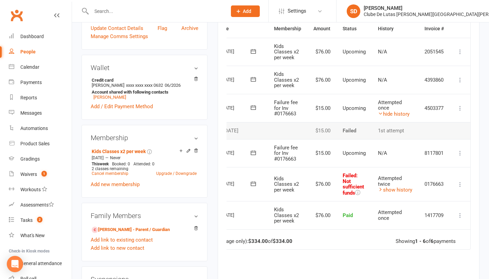
scroll to position [175, 0]
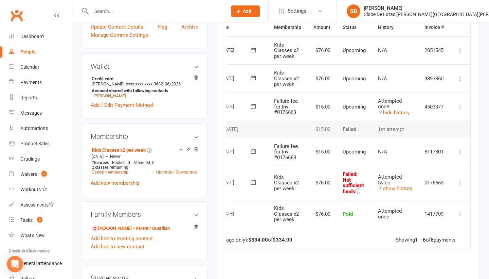
click at [461, 103] on icon at bounding box center [460, 106] width 7 height 7
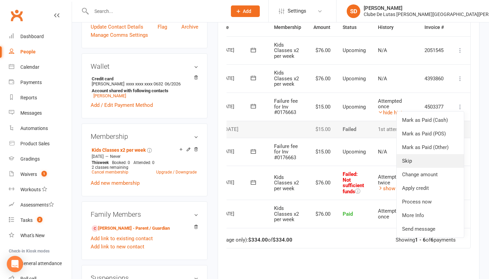
click at [443, 160] on link "Skip" at bounding box center [430, 161] width 67 height 14
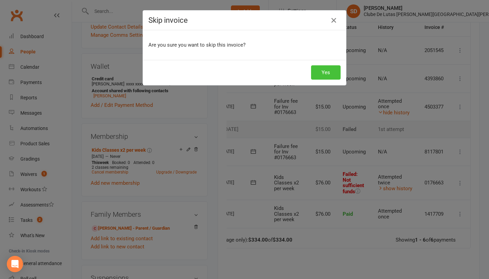
click at [318, 76] on button "Yes" at bounding box center [326, 72] width 30 height 14
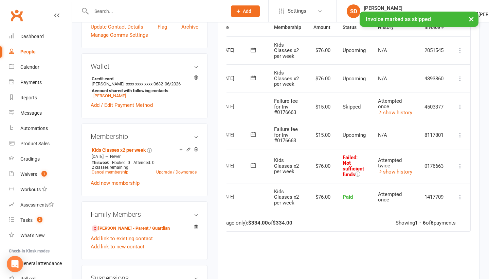
click at [459, 133] on icon at bounding box center [460, 135] width 7 height 7
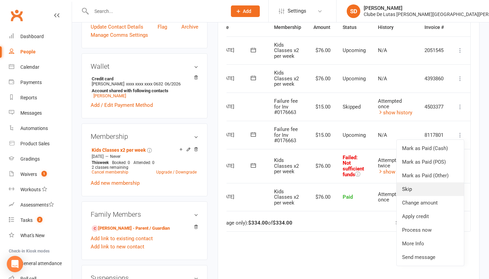
click at [447, 189] on link "Skip" at bounding box center [430, 189] width 67 height 14
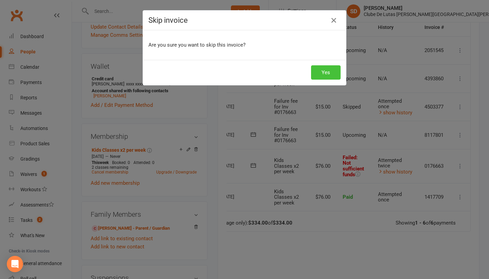
click at [333, 79] on button "Yes" at bounding box center [326, 72] width 30 height 14
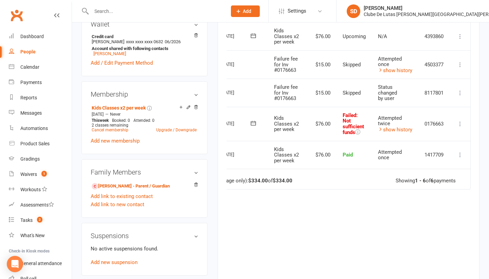
scroll to position [0, 35]
click at [462, 123] on icon at bounding box center [460, 123] width 7 height 7
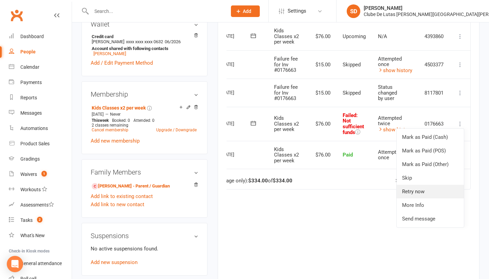
click at [446, 193] on link "Retry now" at bounding box center [430, 192] width 67 height 14
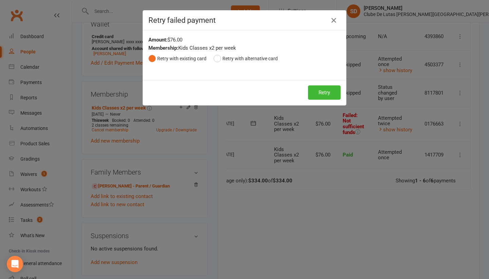
click at [331, 101] on div "Retry Retry" at bounding box center [244, 92] width 203 height 25
click at [330, 94] on button "Retry" at bounding box center [324, 92] width 33 height 14
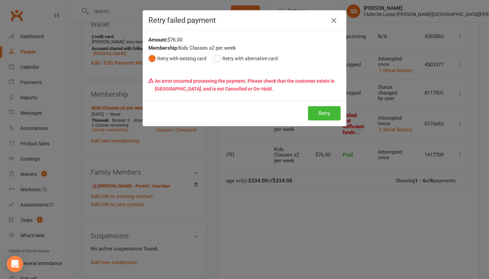
click at [336, 20] on icon "button" at bounding box center [334, 20] width 8 height 8
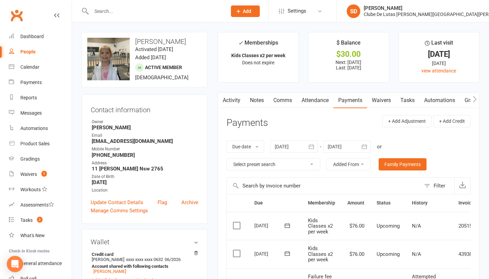
scroll to position [0, 0]
